Goal: Task Accomplishment & Management: Manage account settings

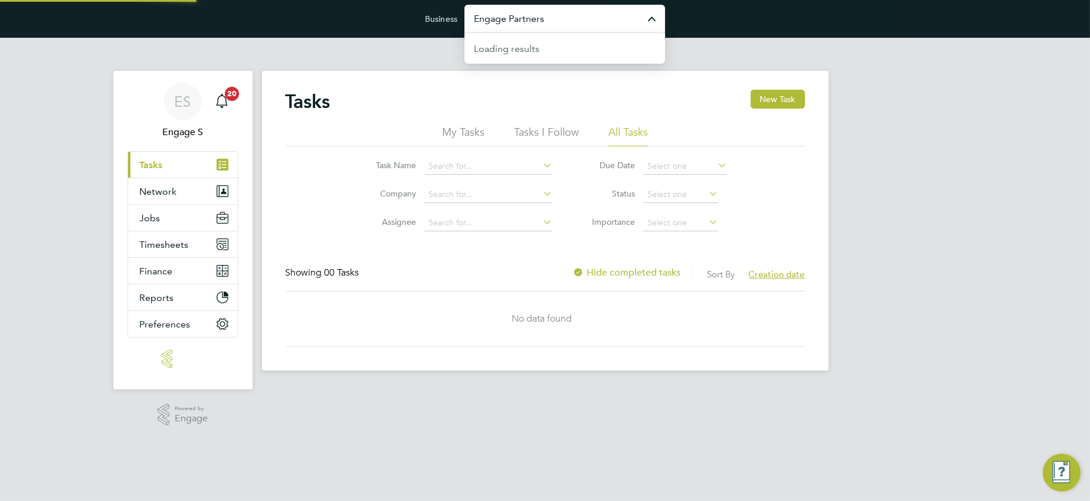
click at [566, 19] on input "Engage Partners" at bounding box center [564, 19] width 201 height 28
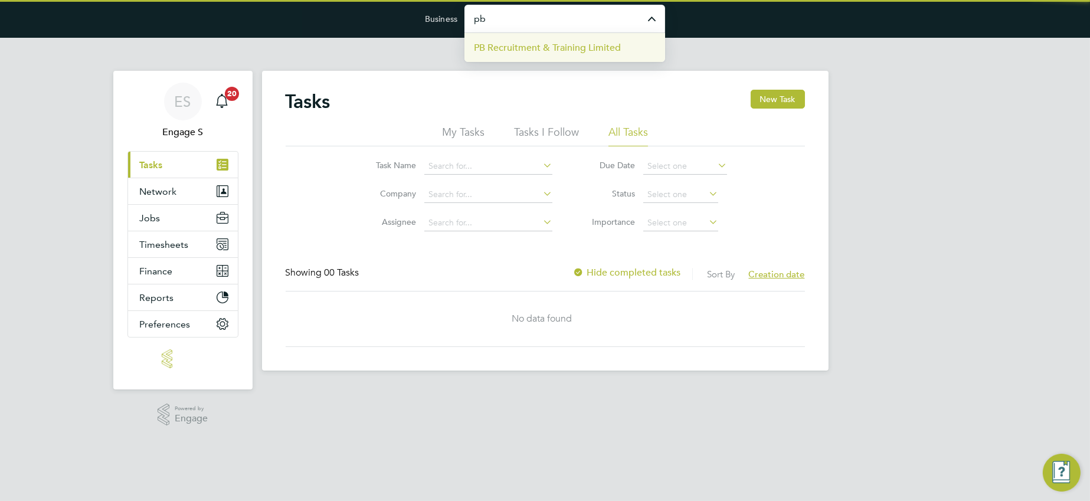
click at [559, 54] on li "PB Recruitment & Training Limited" at bounding box center [564, 47] width 201 height 29
type input "PB Recruitment & Training Limited"
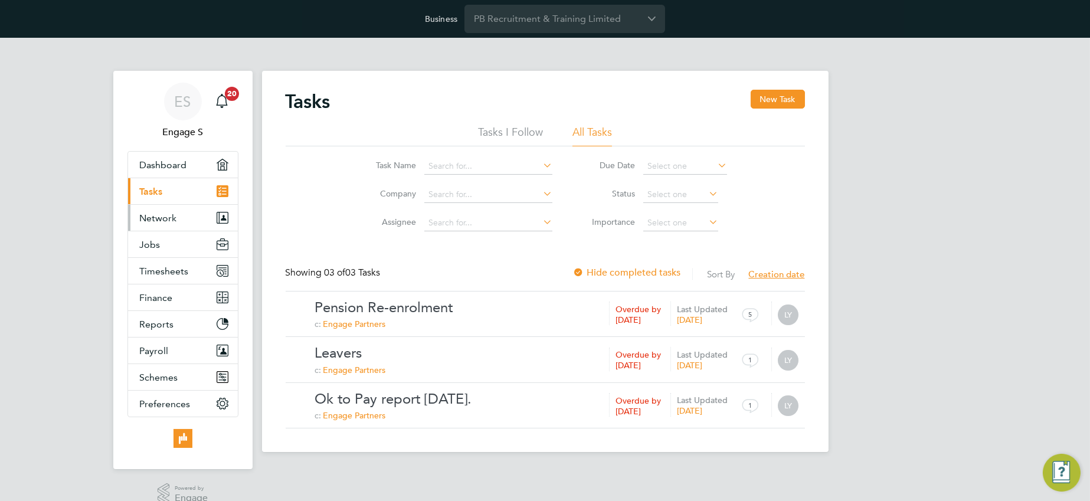
click at [157, 221] on span "Network" at bounding box center [158, 217] width 37 height 11
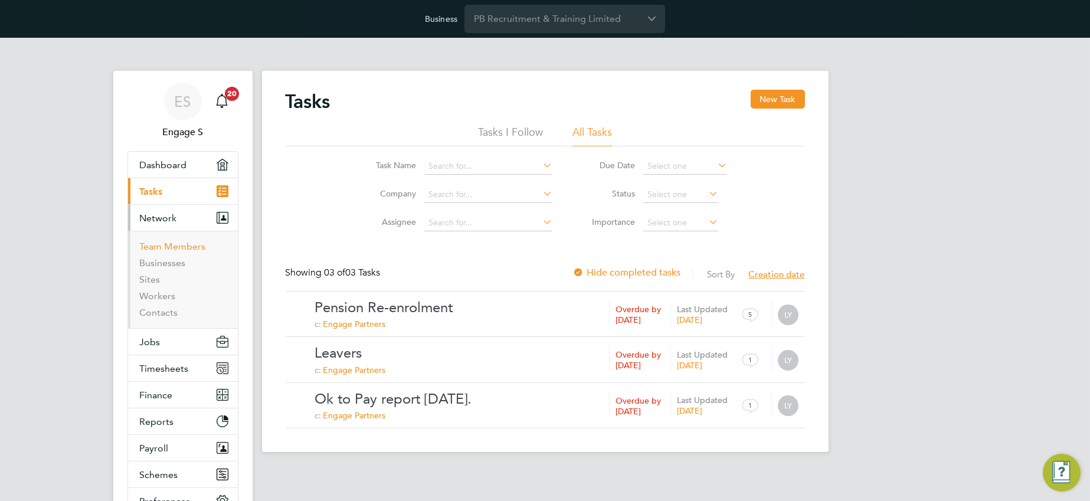
click at [173, 244] on link "Team Members" at bounding box center [173, 246] width 66 height 11
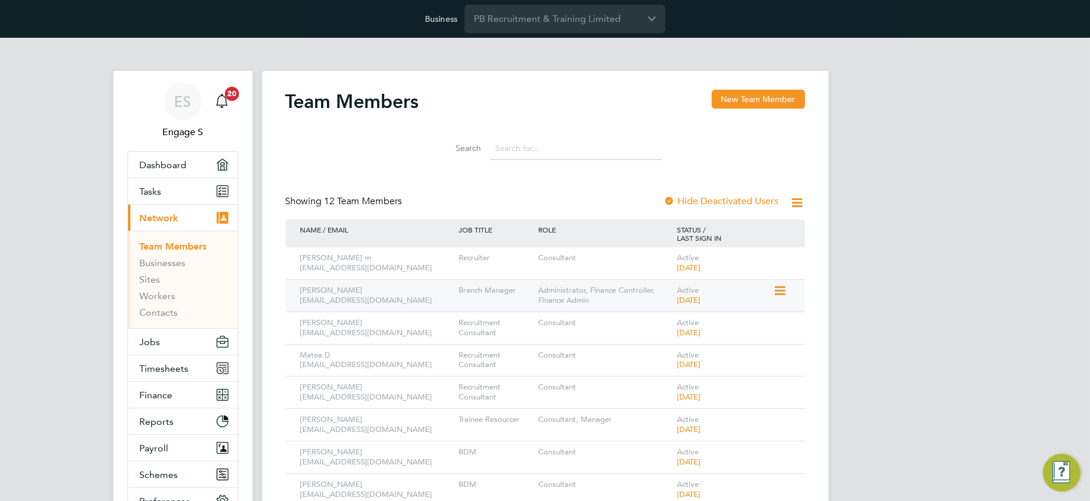
click at [778, 290] on icon at bounding box center [779, 291] width 12 height 14
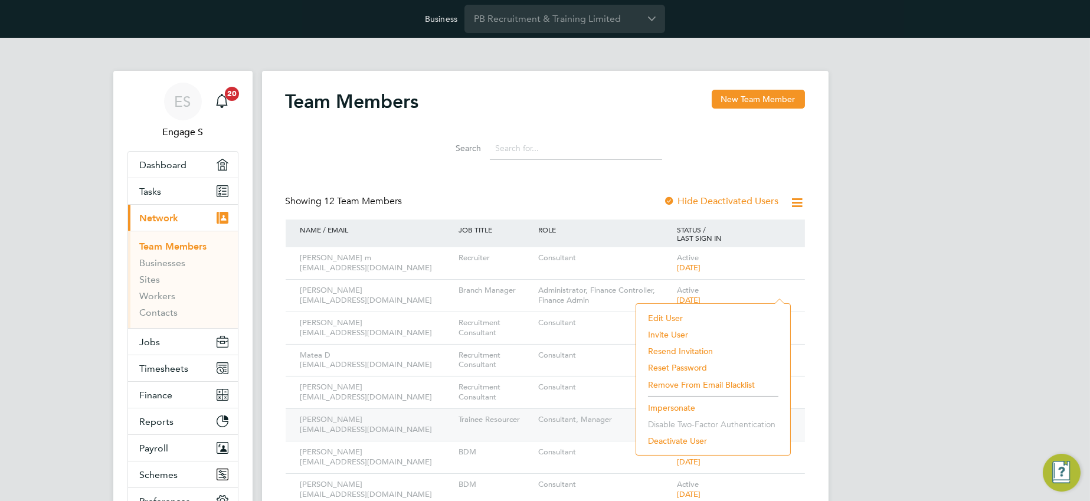
click at [671, 412] on li "Impersonate" at bounding box center [713, 407] width 142 height 17
